Goal: Find contact information: Find contact information

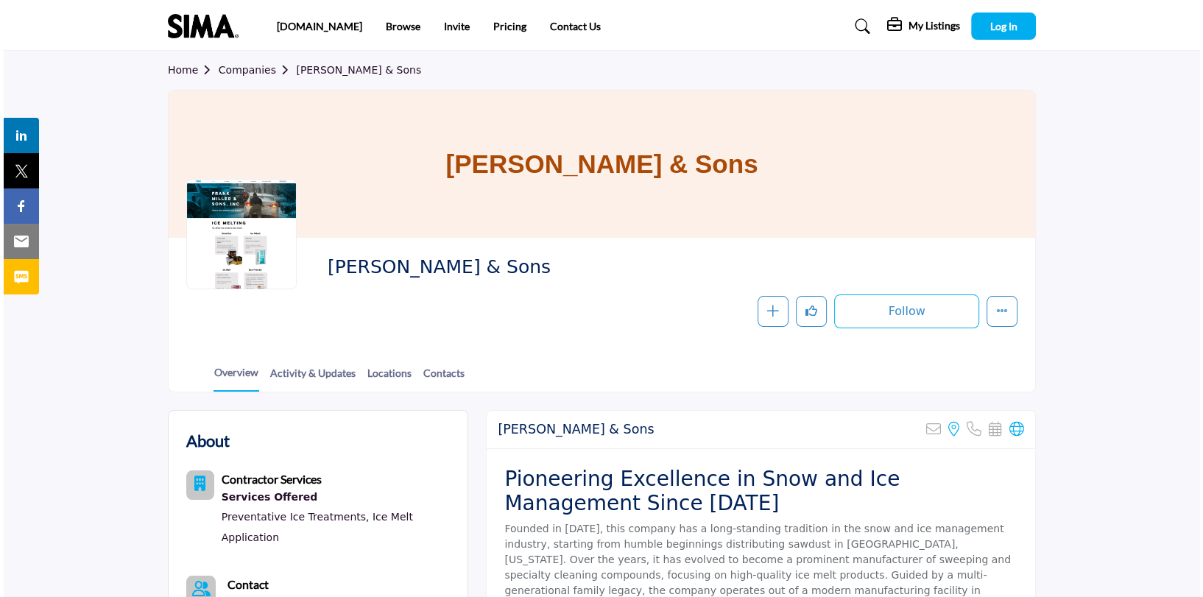
scroll to position [202, 0]
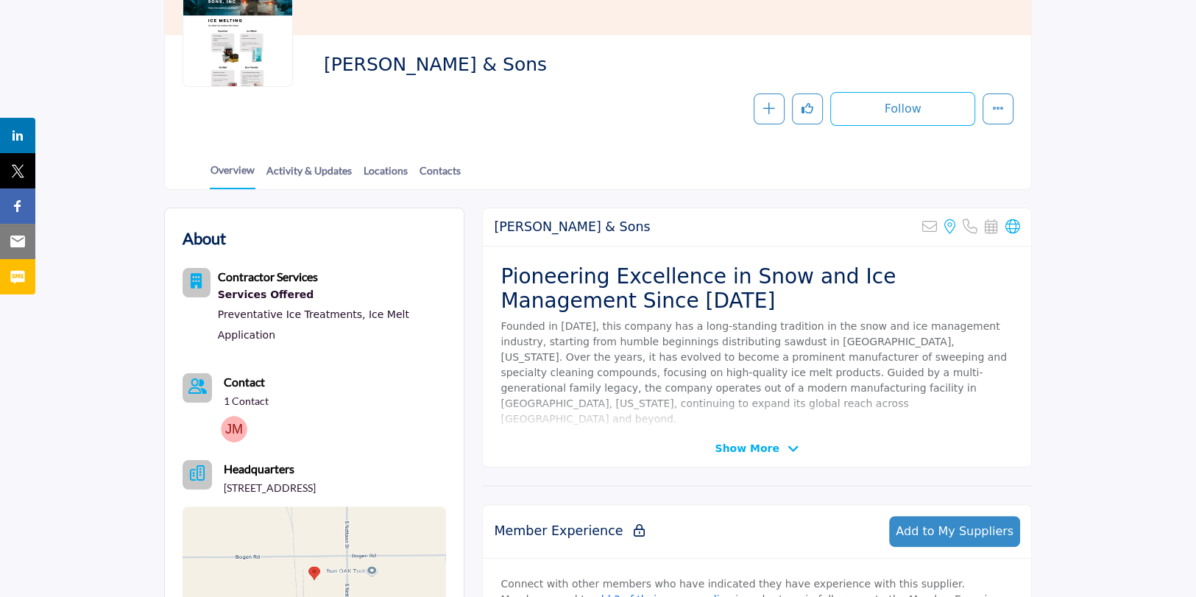
click at [748, 448] on span "Show More" at bounding box center [747, 448] width 64 height 15
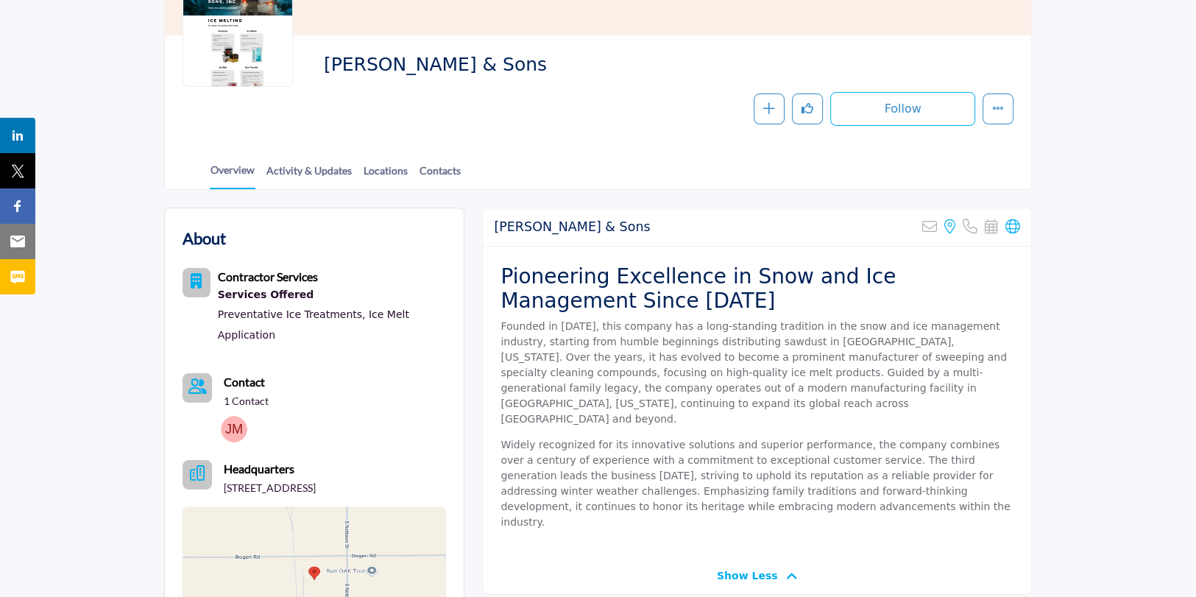
click at [232, 429] on img at bounding box center [234, 429] width 26 height 26
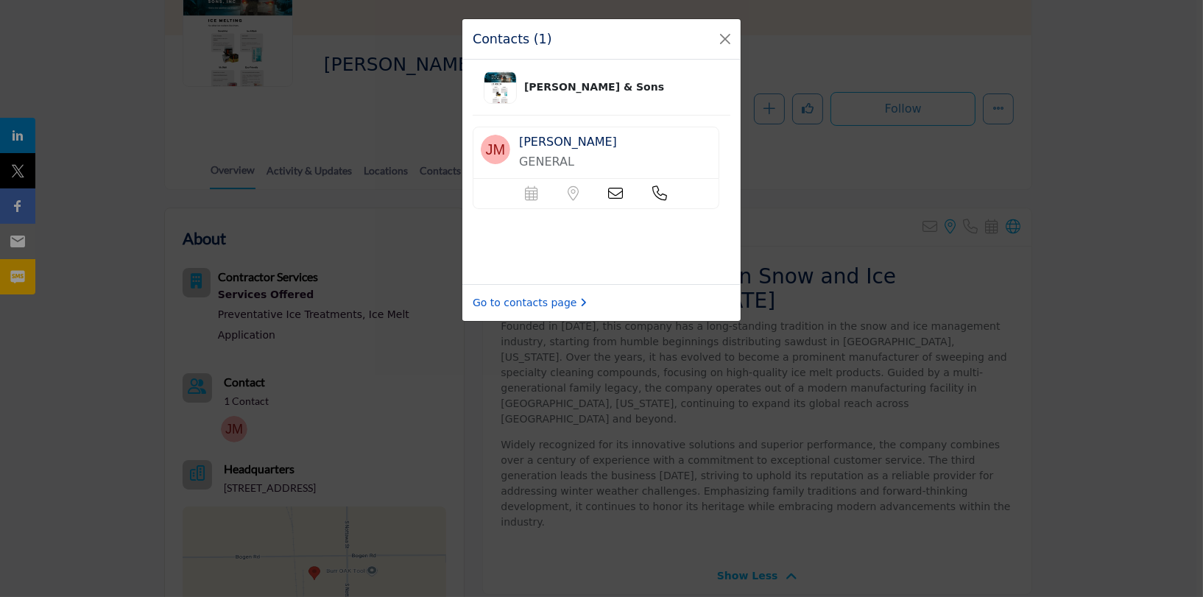
click at [526, 304] on link "Go to contacts page" at bounding box center [530, 302] width 114 height 15
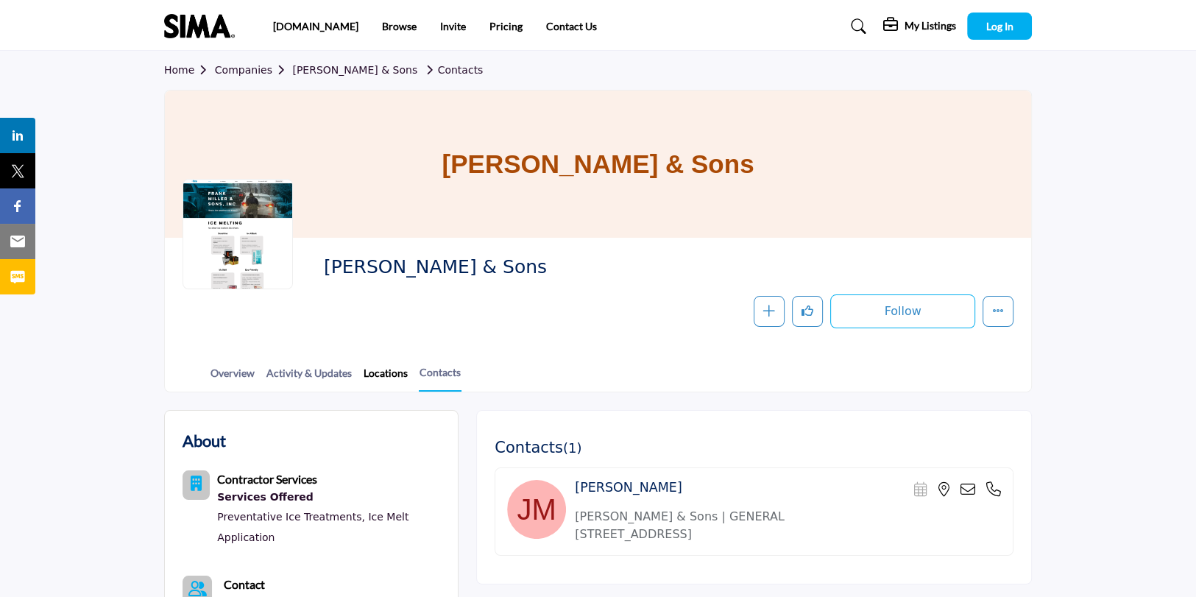
click at [385, 369] on link "Locations" at bounding box center [386, 378] width 46 height 26
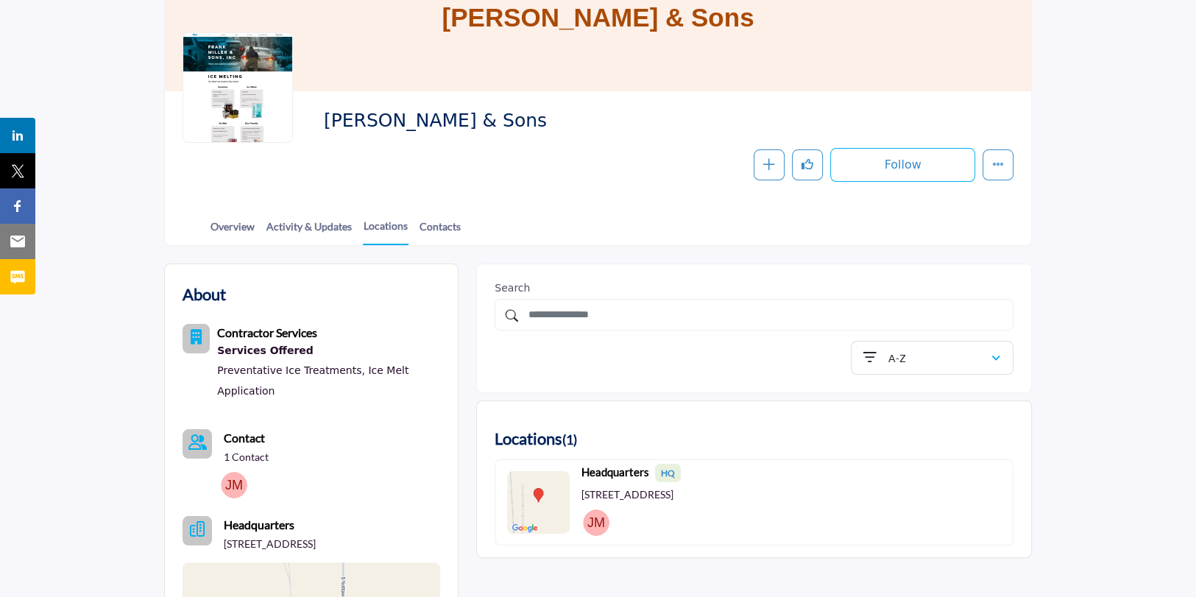
scroll to position [129, 0]
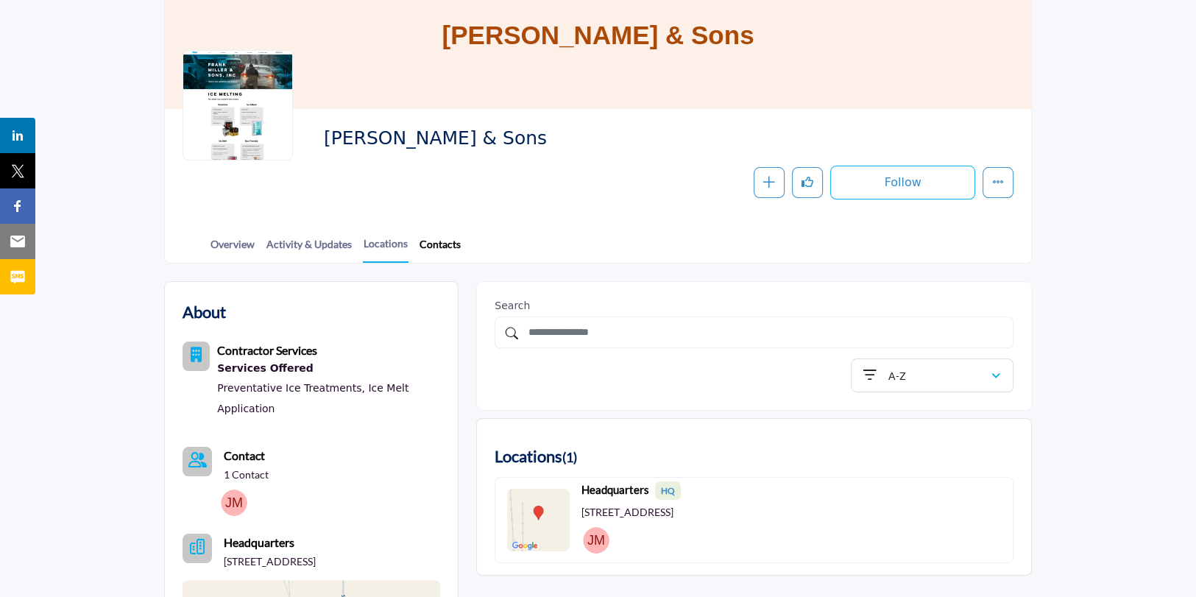
click at [434, 237] on link "Contacts" at bounding box center [440, 249] width 43 height 26
